Goal: Task Accomplishment & Management: Manage account settings

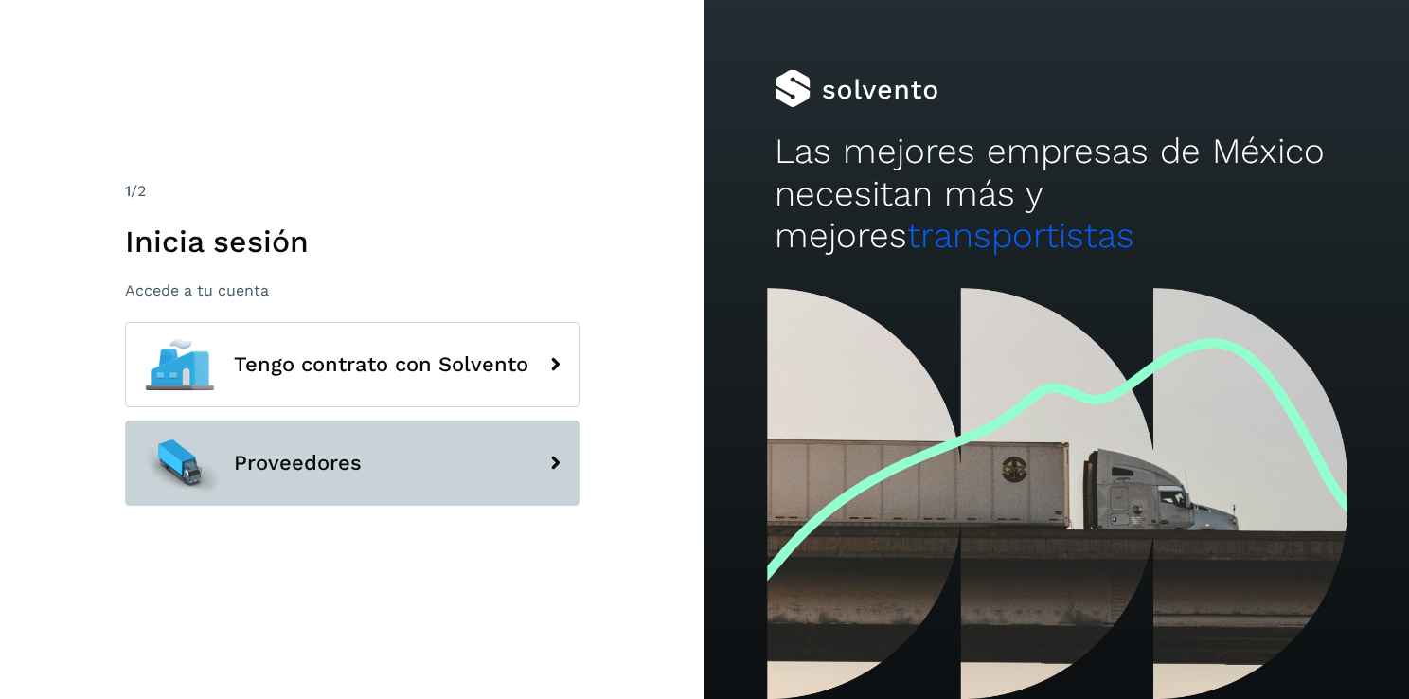
click at [390, 465] on button "Proveedores" at bounding box center [352, 463] width 455 height 85
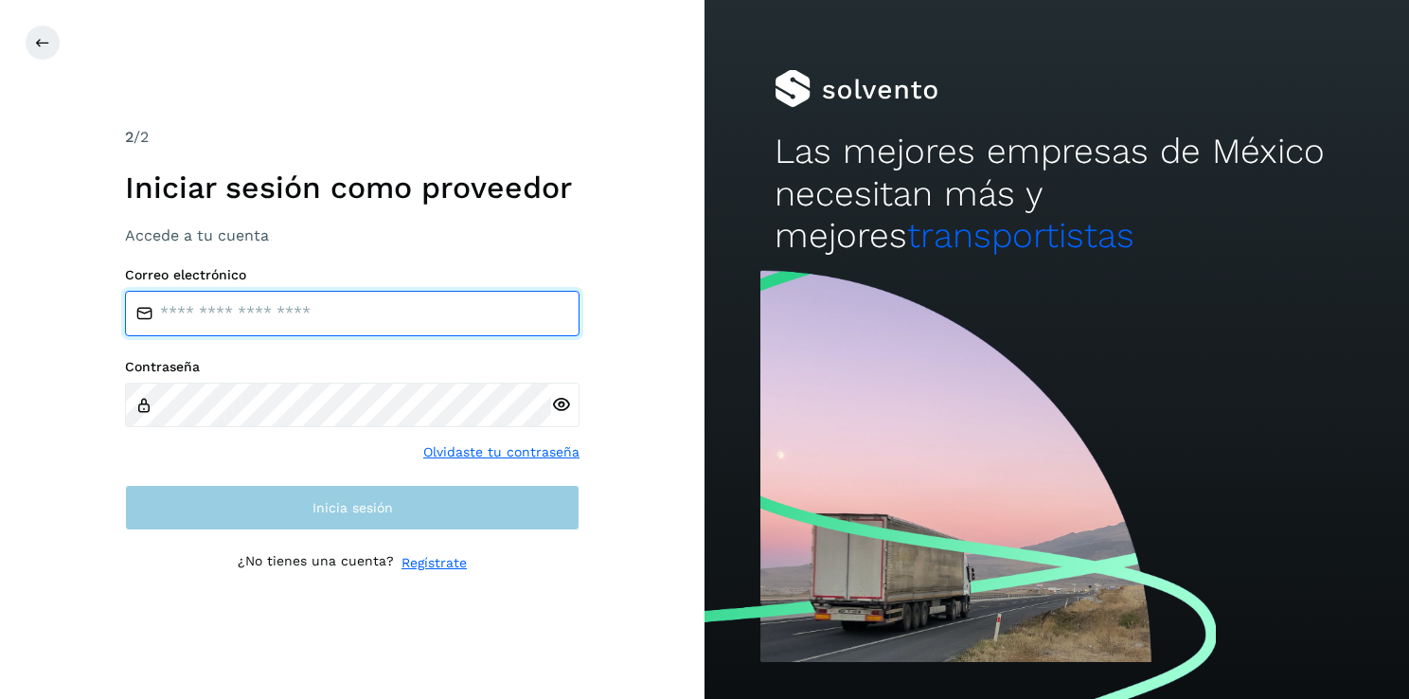
type input "**********"
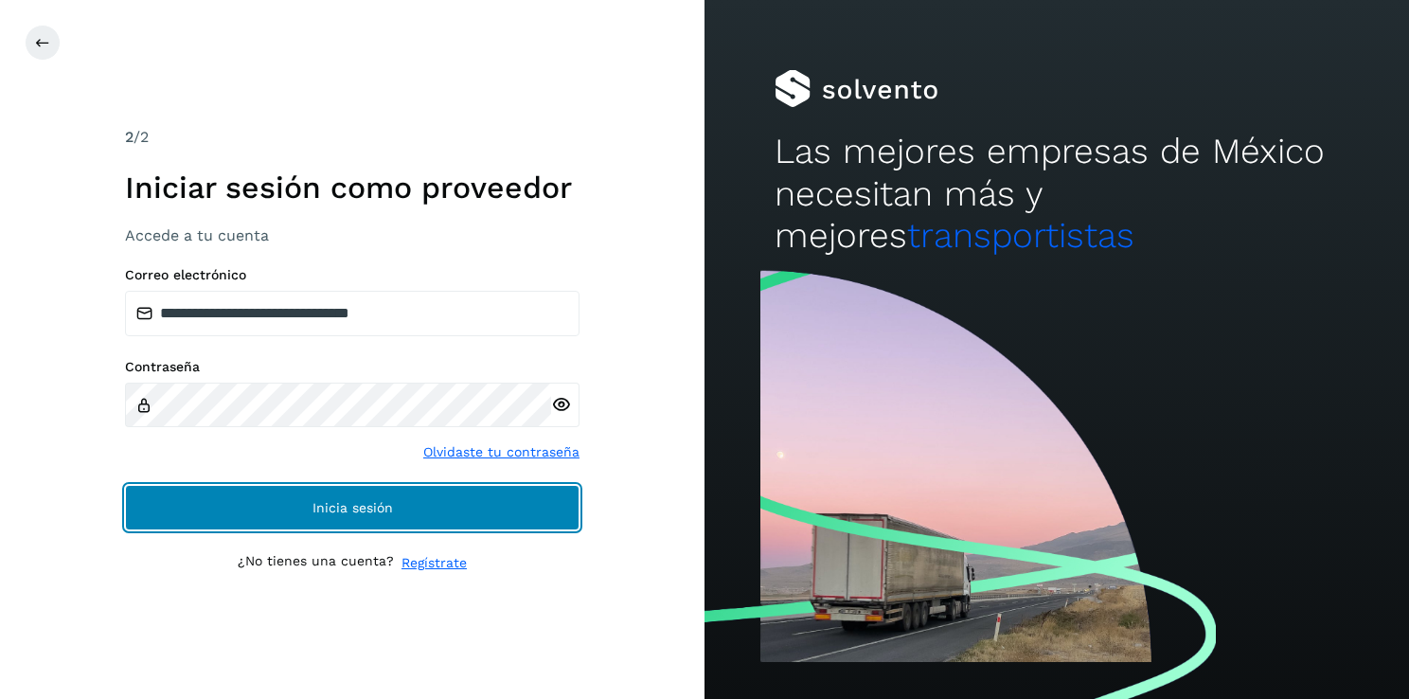
click at [428, 501] on button "Inicia sesión" at bounding box center [352, 507] width 455 height 45
click at [530, 514] on button "Inicia sesión" at bounding box center [352, 507] width 455 height 45
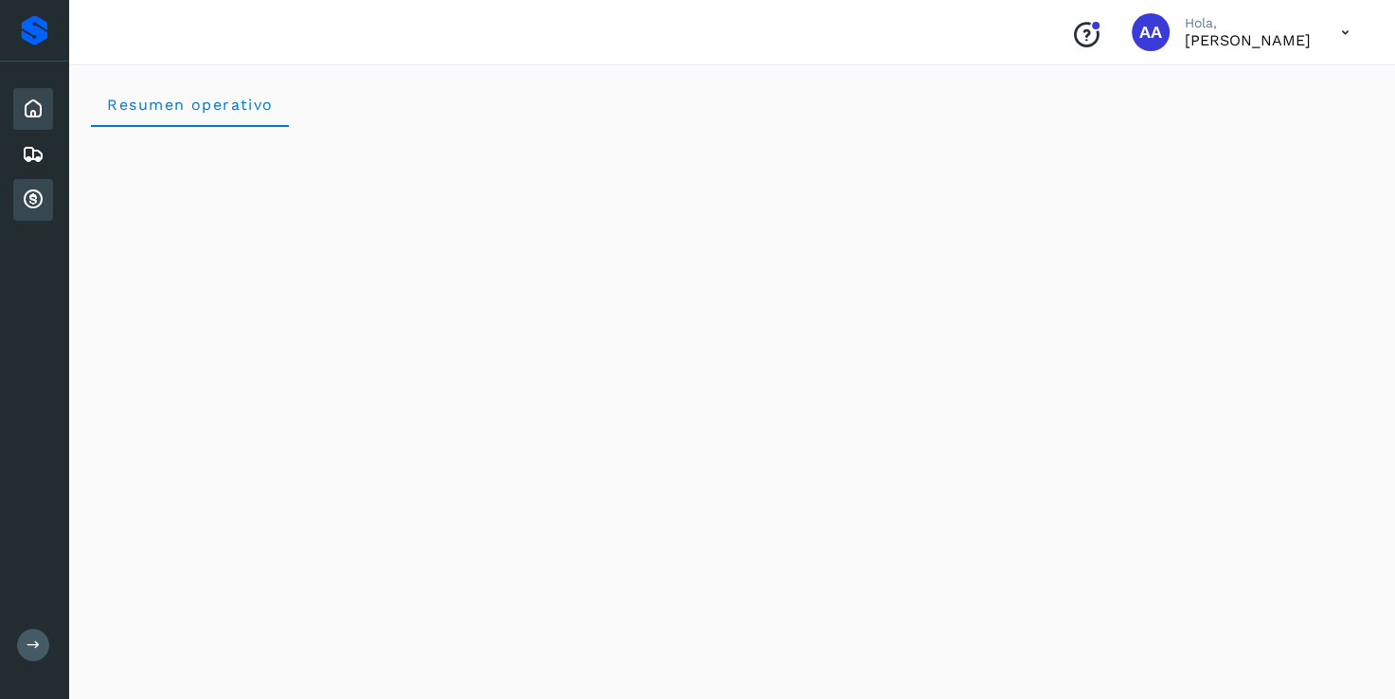
click at [38, 191] on icon at bounding box center [33, 199] width 23 height 23
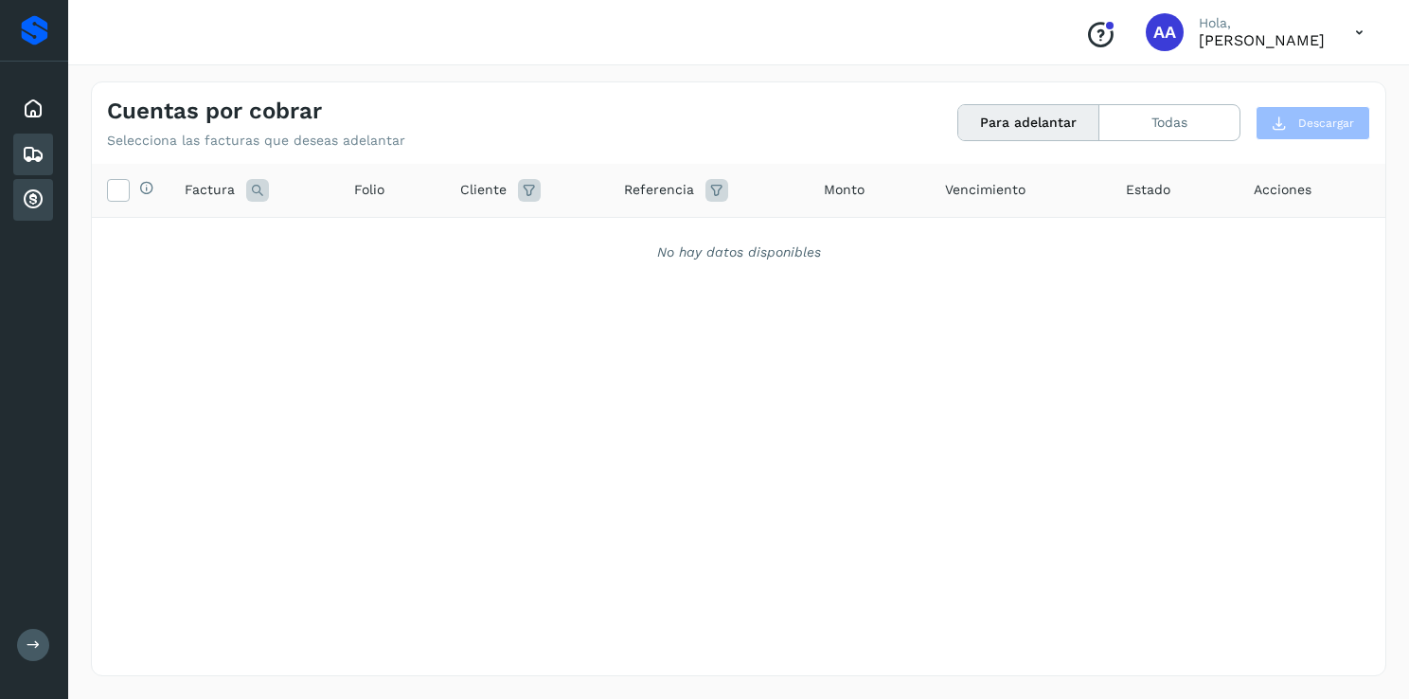
drag, startPoint x: 38, startPoint y: 191, endPoint x: 27, endPoint y: 157, distance: 35.7
click at [27, 157] on icon at bounding box center [33, 154] width 23 height 23
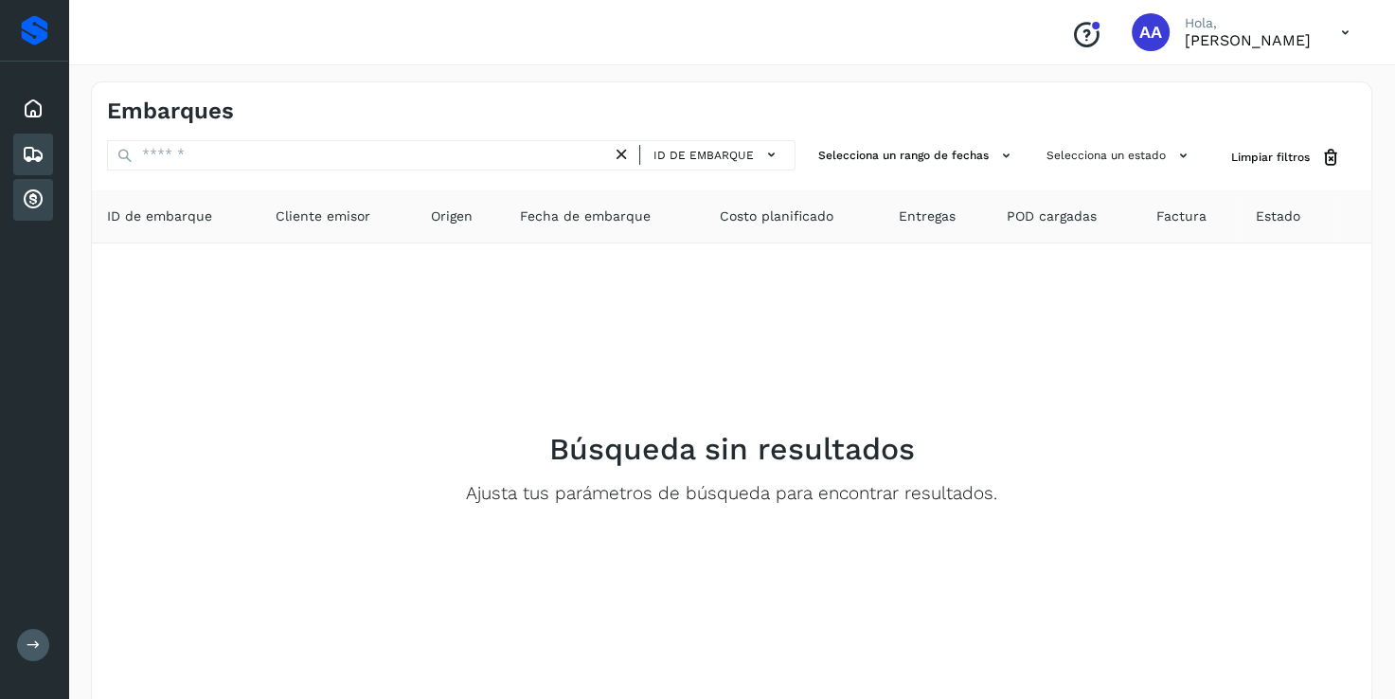
click at [29, 210] on div "Cuentas por cobrar" at bounding box center [33, 200] width 40 height 42
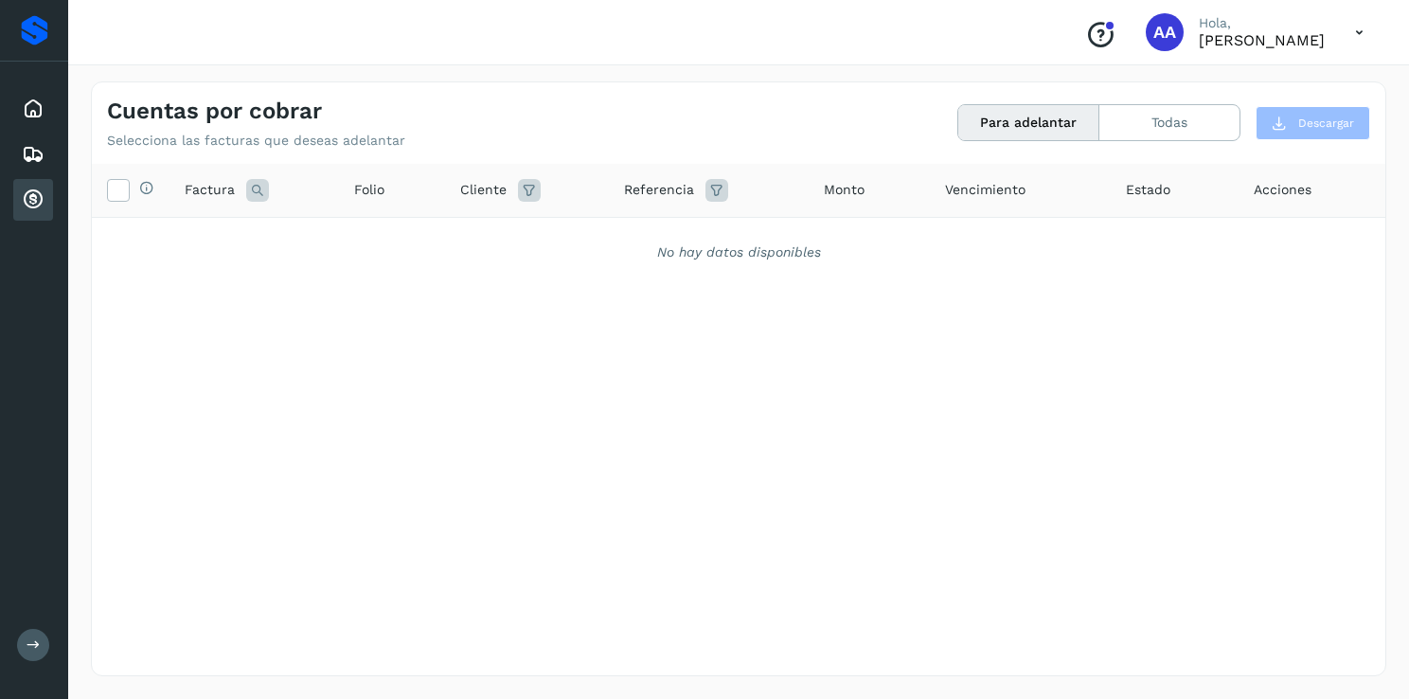
click at [1349, 37] on icon at bounding box center [1359, 32] width 39 height 39
click at [1245, 85] on div "Cerrar sesión" at bounding box center [1265, 85] width 225 height 36
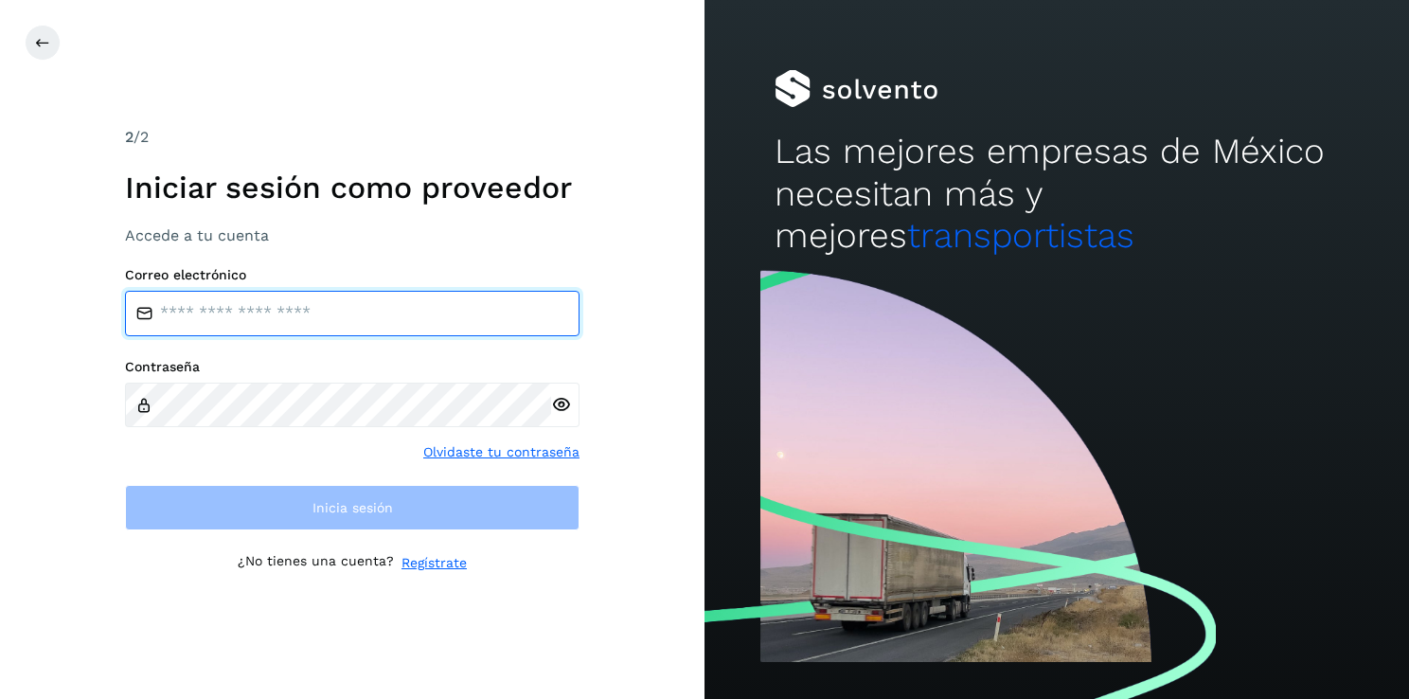
type input "**********"
